Goal: Check status

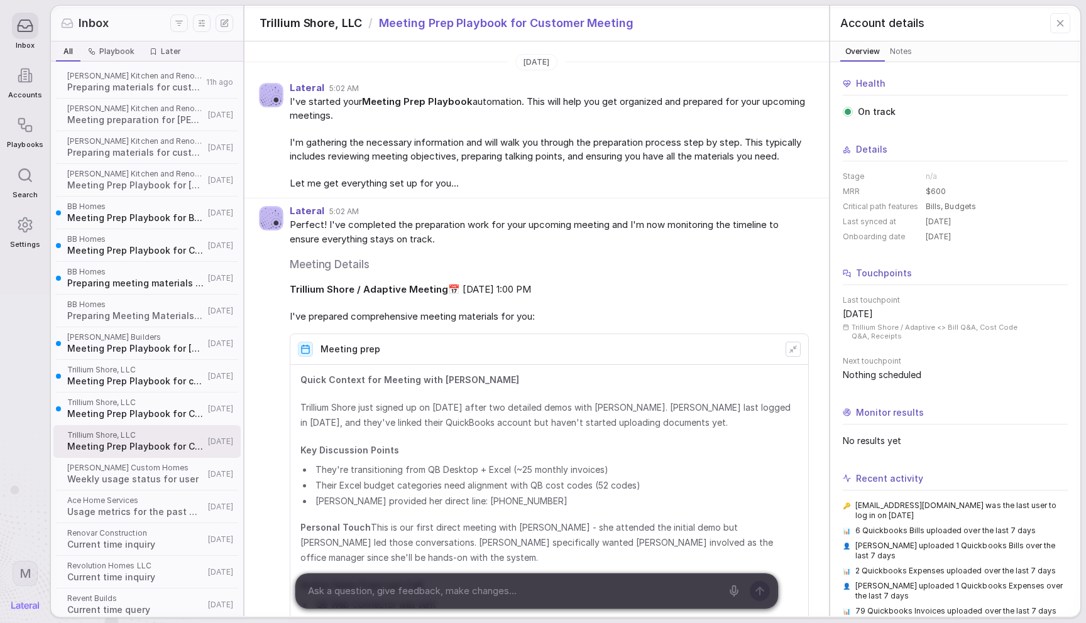
scroll to position [809, 0]
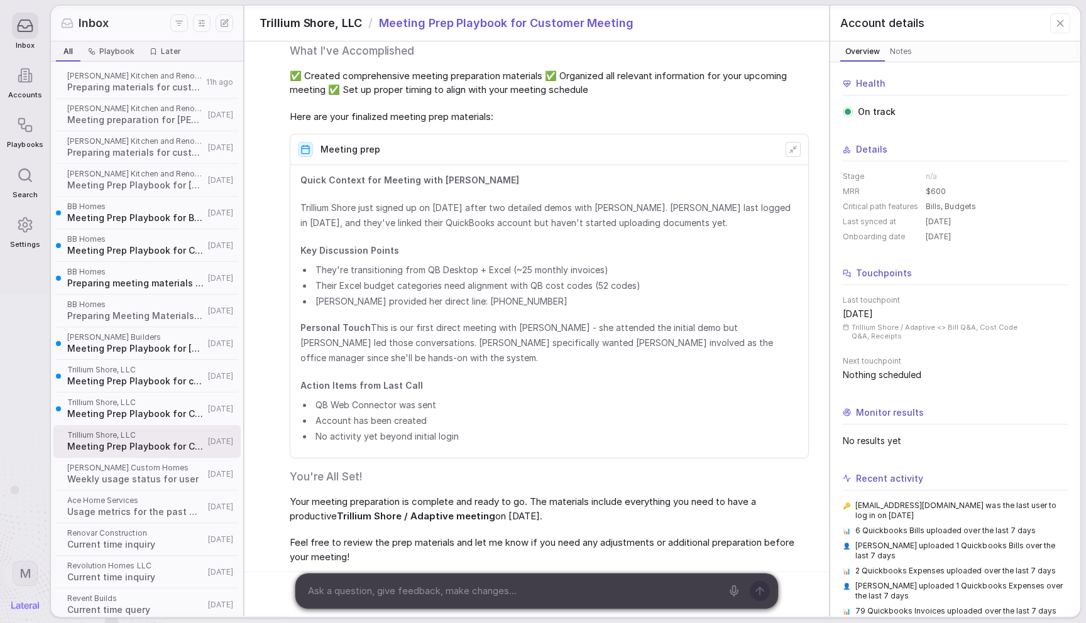
click at [674, 327] on span "Personal Touch This is our first direct meeting with [PERSON_NAME] - she attend…" at bounding box center [549, 343] width 498 height 45
click at [554, 398] on li "QB Web Connector was sent" at bounding box center [555, 404] width 485 height 13
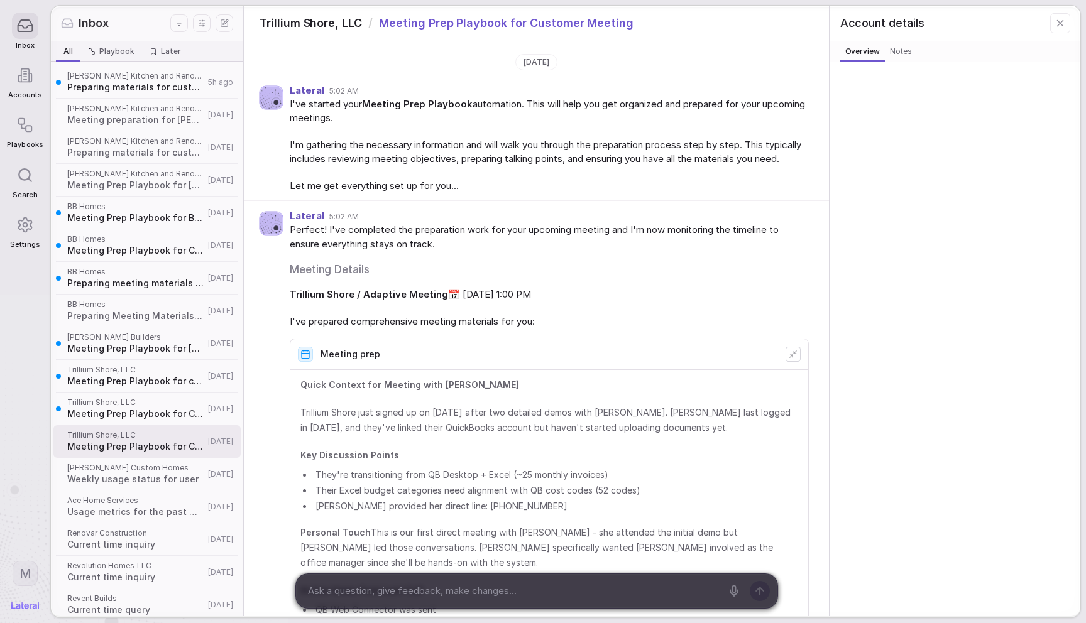
scroll to position [817, 0]
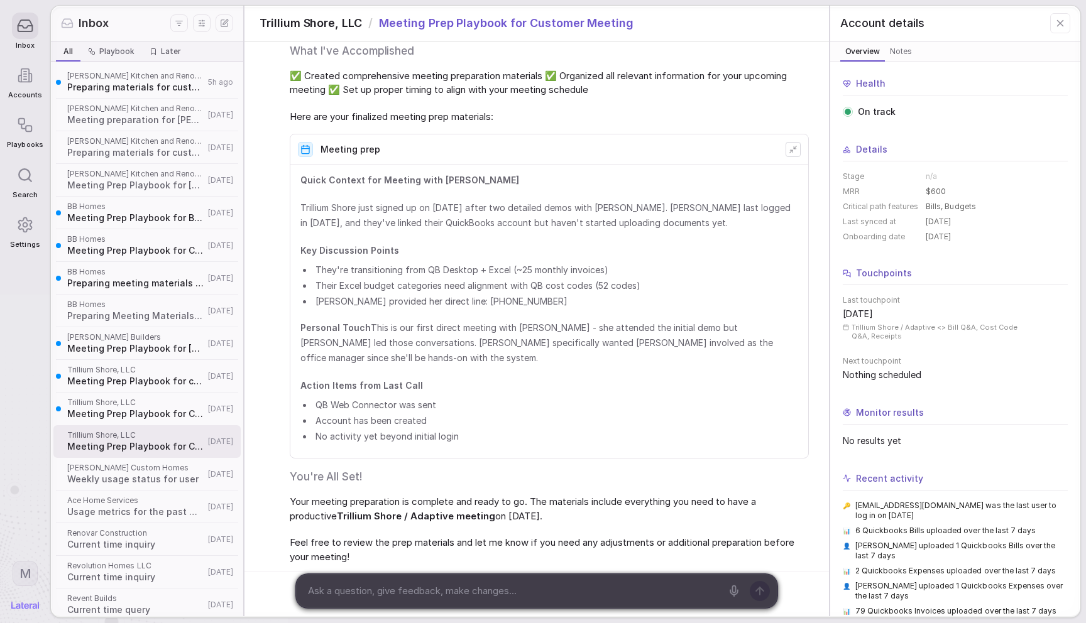
click at [650, 115] on span "Here are your finalized meeting prep materials:" at bounding box center [549, 117] width 519 height 14
click at [676, 97] on div "Excellent! Your Meeting Prep Playbook has been completed successfully. 🎯 What I…" at bounding box center [549, 66] width 519 height 116
